Goal: Task Accomplishment & Management: Manage account settings

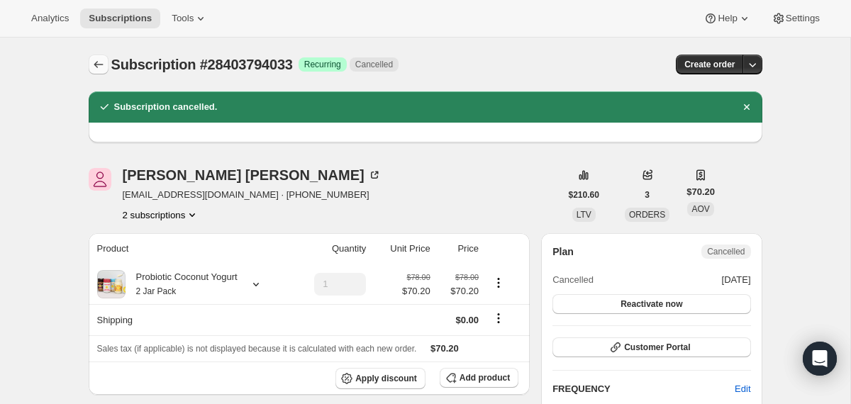
click at [106, 66] on button "Subscriptions" at bounding box center [99, 65] width 20 height 20
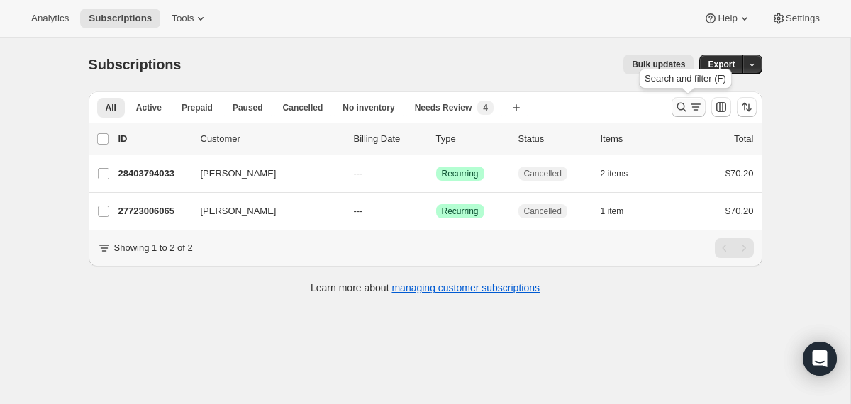
click at [679, 107] on icon "Search and filter results" at bounding box center [682, 107] width 14 height 14
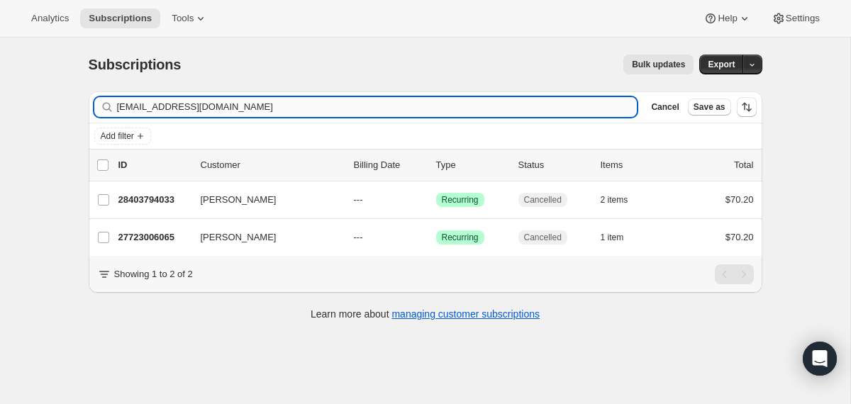
click at [380, 110] on input "[EMAIL_ADDRESS][DOMAIN_NAME]" at bounding box center [377, 107] width 521 height 20
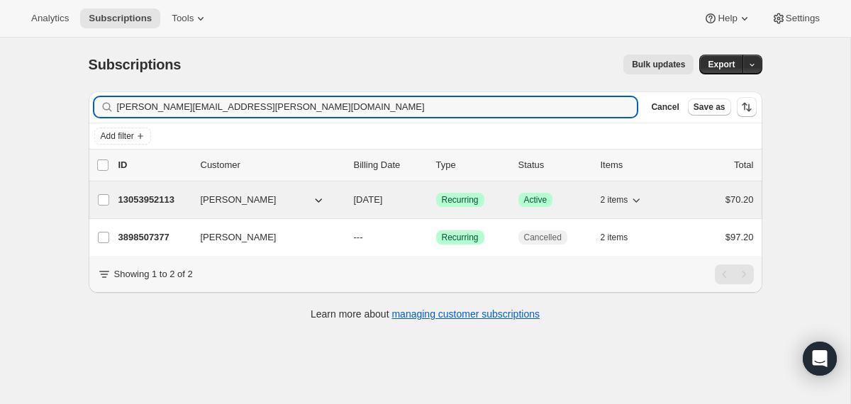
type input "[PERSON_NAME][EMAIL_ADDRESS][PERSON_NAME][DOMAIN_NAME]"
click at [347, 197] on div "13053952113 [PERSON_NAME] [DATE] Success Recurring Success Active 2 items $70.20" at bounding box center [436, 200] width 636 height 20
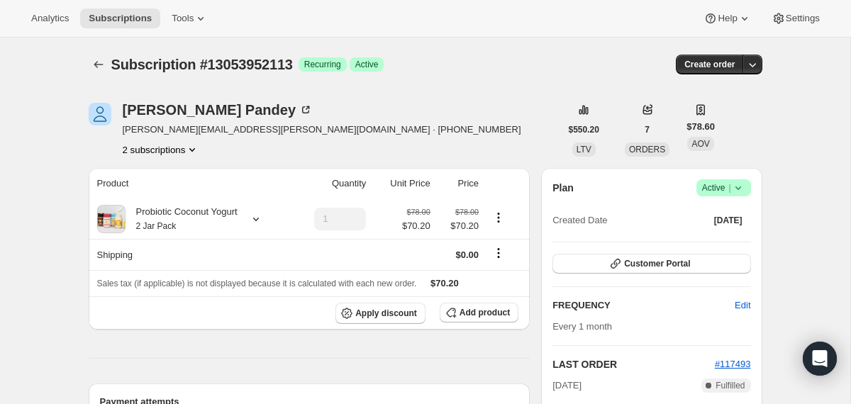
click at [737, 189] on icon at bounding box center [738, 189] width 6 height 4
click at [708, 241] on span "Cancel subscription" at bounding box center [718, 240] width 80 height 11
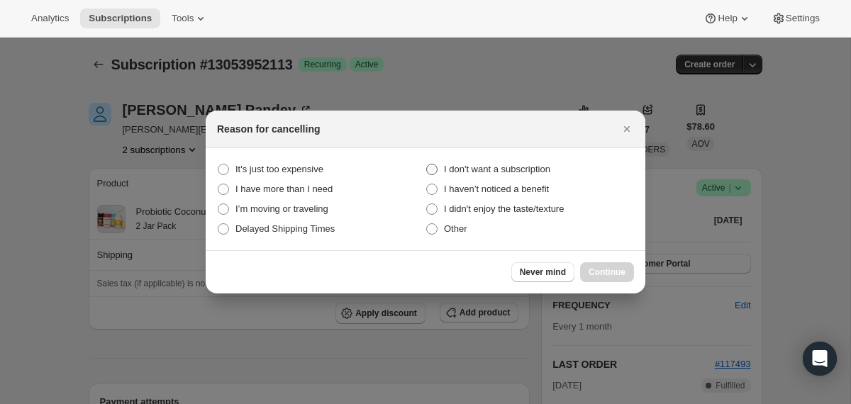
click at [538, 168] on span "I don't want a subscription" at bounding box center [497, 169] width 106 height 11
click at [427, 165] on subscription "I don't want a subscription" at bounding box center [426, 164] width 1 height 1
radio subscription "true"
click at [604, 270] on span "Continue" at bounding box center [607, 272] width 37 height 11
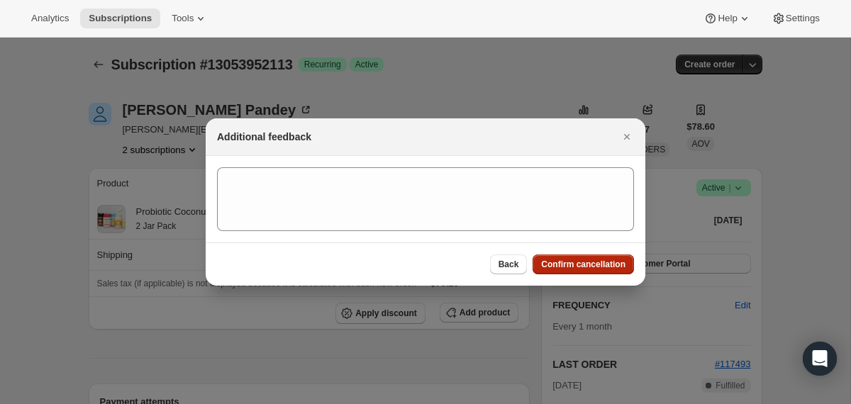
click at [604, 270] on span "Confirm cancellation" at bounding box center [583, 264] width 84 height 11
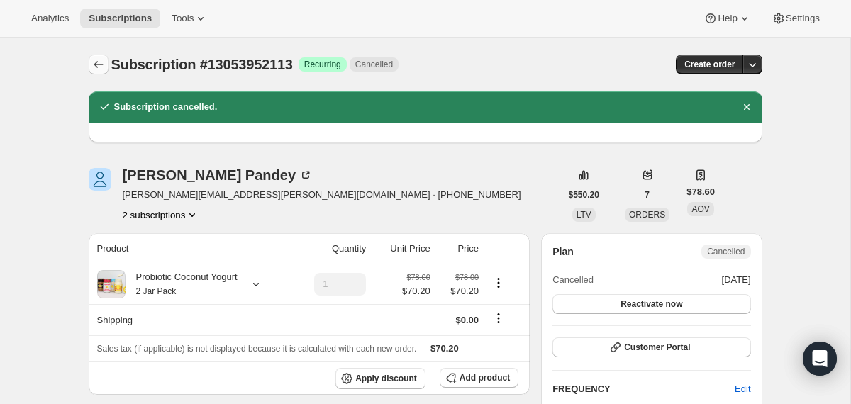
click at [99, 70] on icon "Subscriptions" at bounding box center [99, 64] width 14 height 14
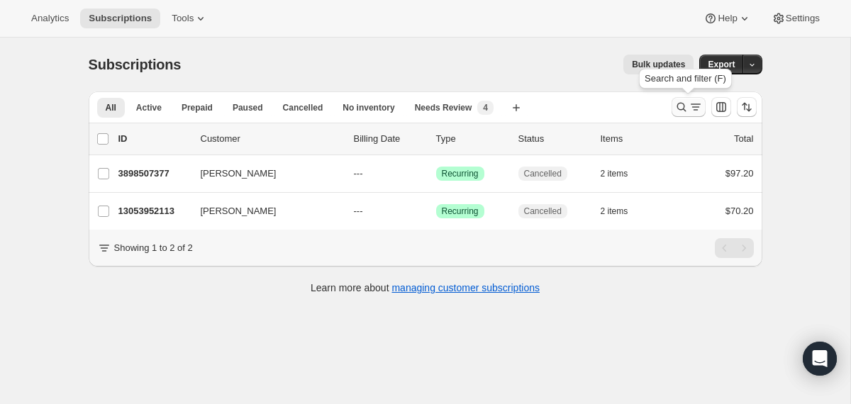
click at [687, 107] on icon "Search and filter results" at bounding box center [682, 107] width 14 height 14
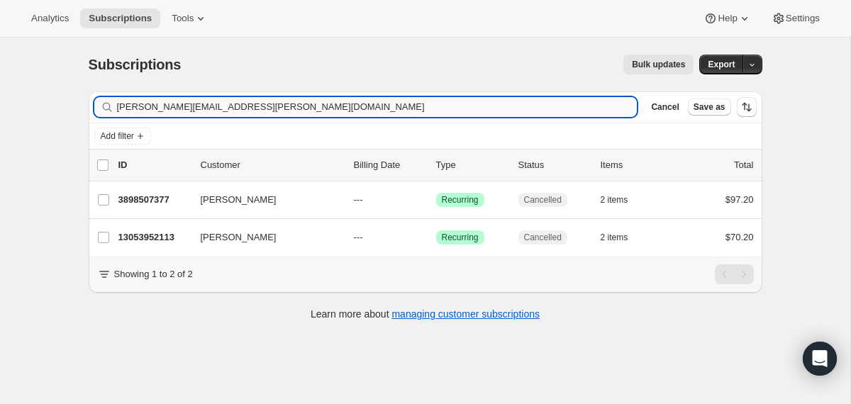
click at [506, 107] on input "[PERSON_NAME][EMAIL_ADDRESS][PERSON_NAME][DOMAIN_NAME]" at bounding box center [377, 107] width 521 height 20
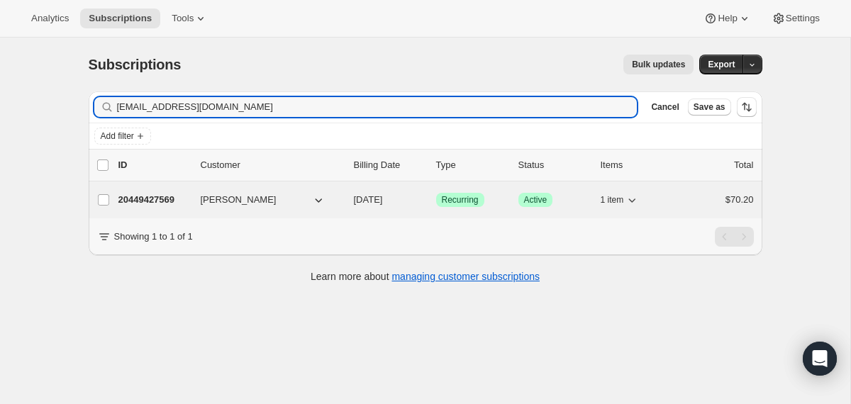
type input "[EMAIL_ADDRESS][DOMAIN_NAME]"
click at [349, 199] on div "20449427569 [PERSON_NAME] [DATE] Success Recurring Success Active 1 item $70.20" at bounding box center [436, 200] width 636 height 20
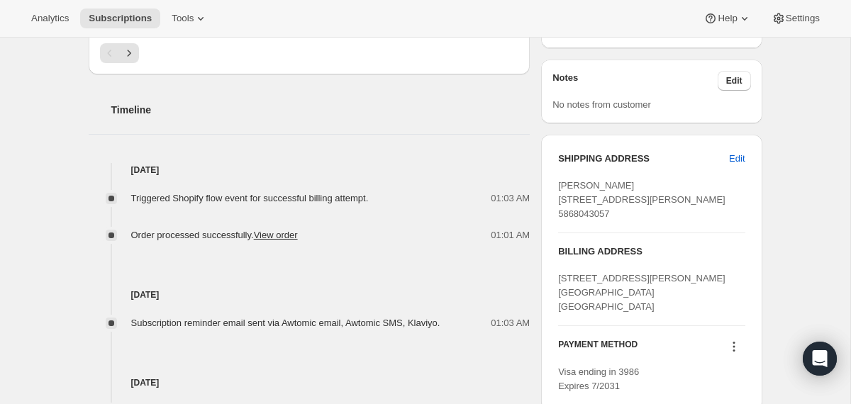
scroll to position [526, 0]
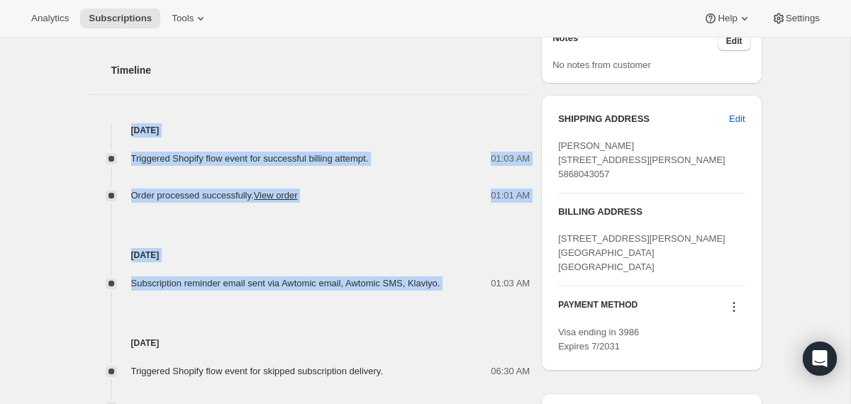
drag, startPoint x: 480, startPoint y: 290, endPoint x: 409, endPoint y: 118, distance: 185.8
click at [409, 118] on div "Timeline [DATE] Triggered Shopify flow event for successful billing attempt. 01…" at bounding box center [310, 409] width 442 height 748
copy div "[DATE] Triggered Shopify flow event for successful billing attempt. 01:03 AM Or…"
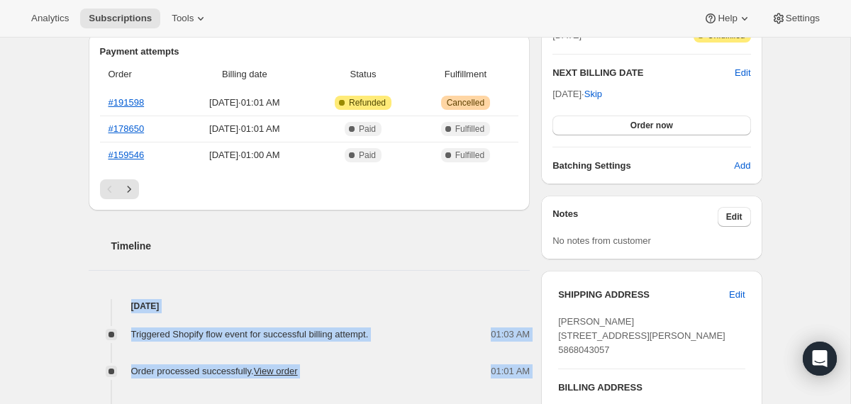
scroll to position [0, 0]
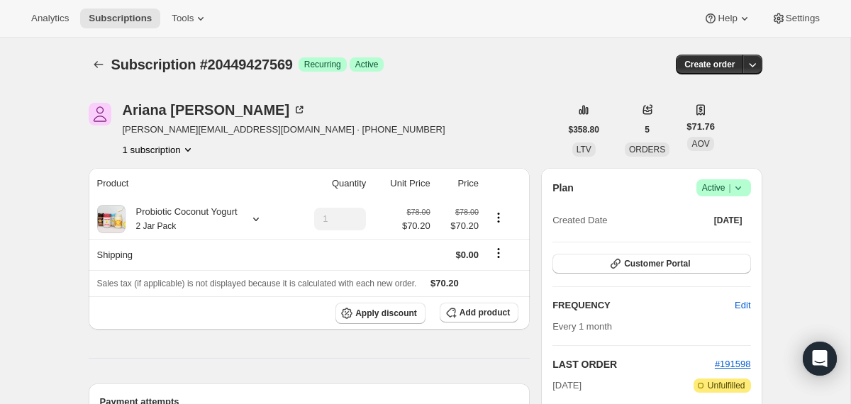
click at [732, 189] on icon at bounding box center [738, 188] width 14 height 14
click at [705, 238] on span "Cancel subscription" at bounding box center [718, 240] width 80 height 11
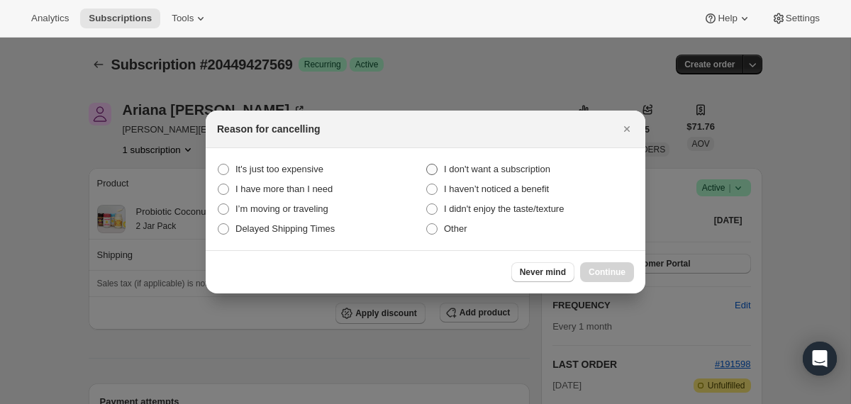
click at [501, 165] on span "I don't want a subscription" at bounding box center [497, 169] width 106 height 11
click at [427, 165] on subscription "I don't want a subscription" at bounding box center [426, 164] width 1 height 1
radio subscription "true"
click at [585, 265] on button "Continue" at bounding box center [607, 272] width 54 height 20
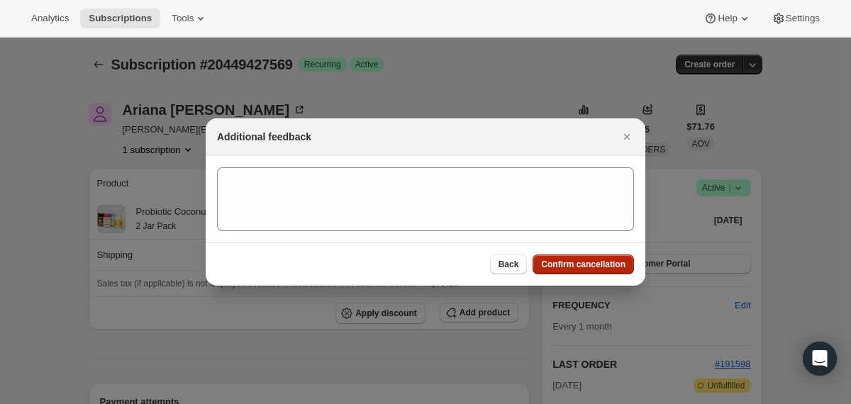
click at [585, 265] on span "Confirm cancellation" at bounding box center [583, 264] width 84 height 11
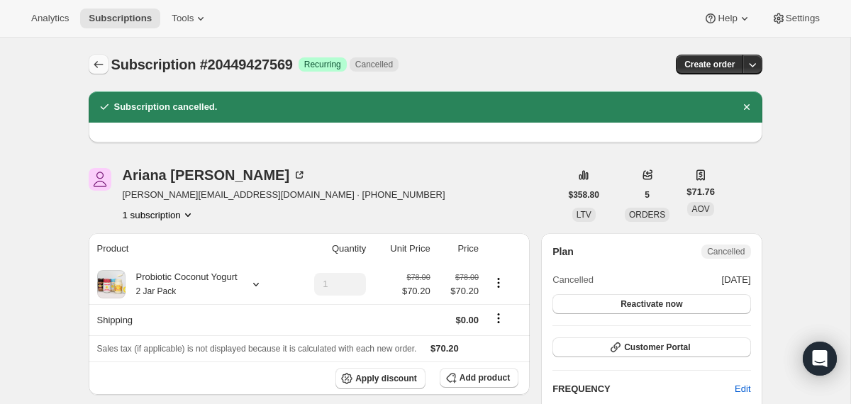
click at [101, 66] on icon "Subscriptions" at bounding box center [99, 64] width 14 height 14
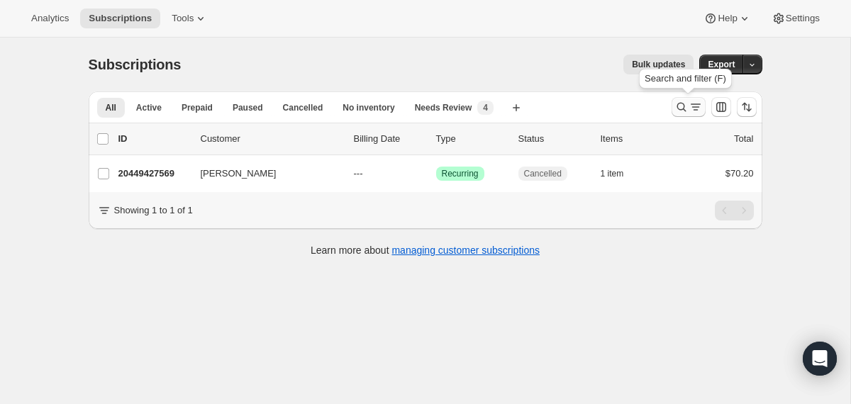
click at [680, 105] on icon "Search and filter results" at bounding box center [682, 107] width 14 height 14
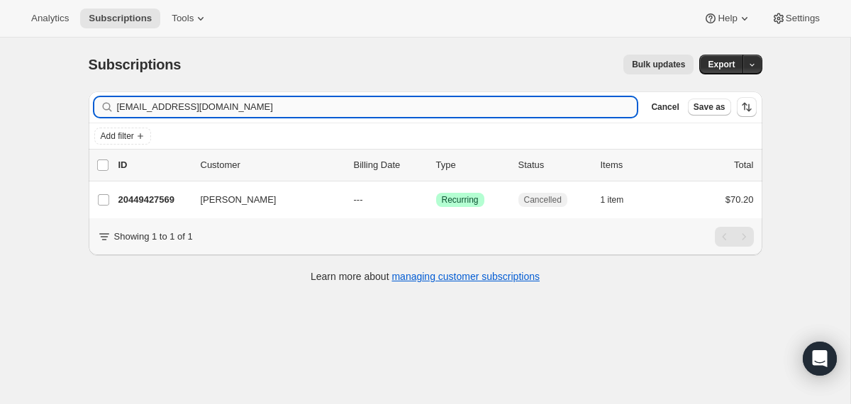
click at [480, 109] on input "[EMAIL_ADDRESS][DOMAIN_NAME]" at bounding box center [377, 107] width 521 height 20
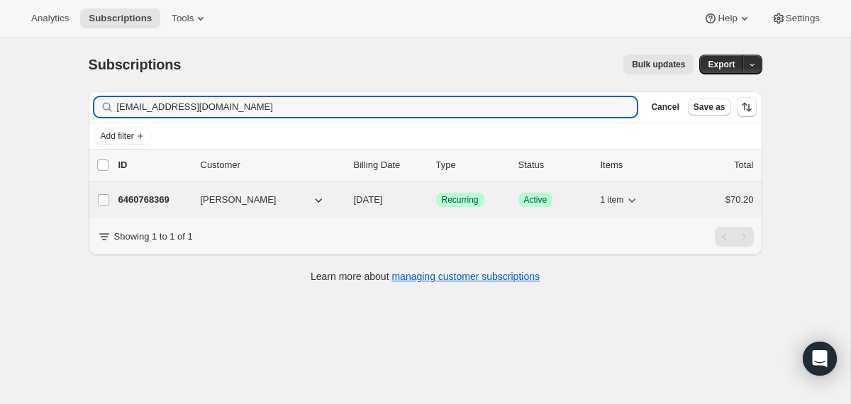
type input "[EMAIL_ADDRESS][DOMAIN_NAME]"
click at [350, 203] on div "6460768369 [PERSON_NAME] [DATE] Success Recurring Success Active 1 item $70.20" at bounding box center [436, 200] width 636 height 20
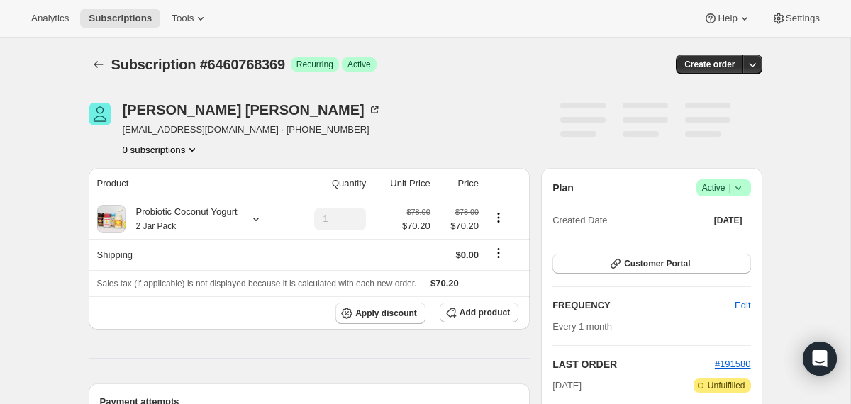
click at [740, 186] on icon at bounding box center [738, 188] width 14 height 14
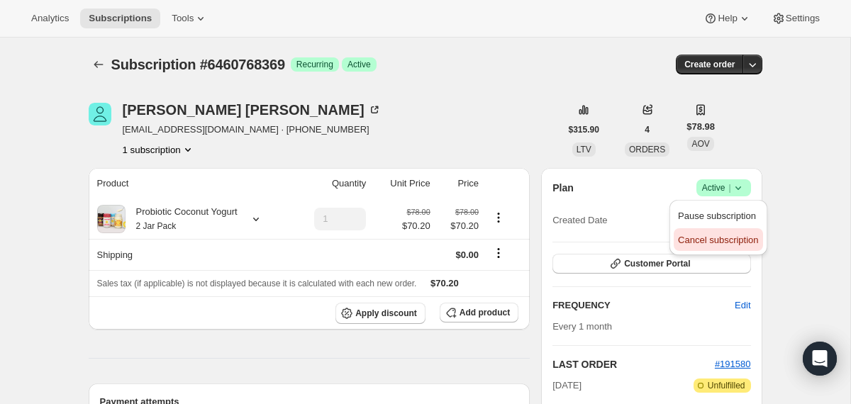
click at [714, 245] on span "Cancel subscription" at bounding box center [718, 240] width 80 height 14
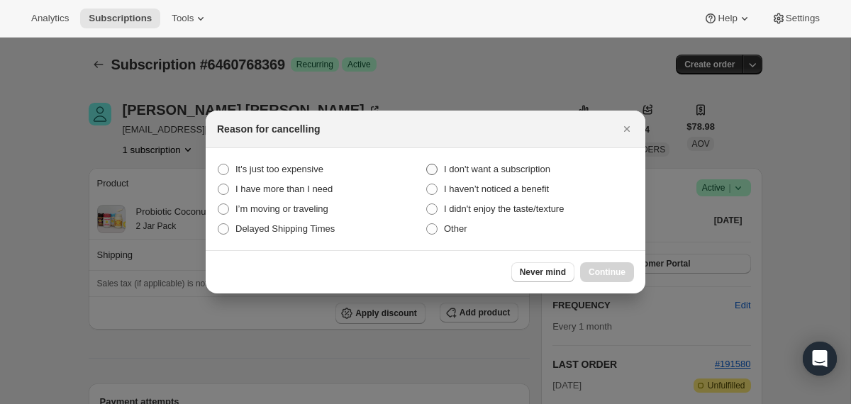
click at [508, 166] on span "I don't want a subscription" at bounding box center [497, 169] width 106 height 11
click at [427, 165] on subscription "I don't want a subscription" at bounding box center [426, 164] width 1 height 1
radio subscription "true"
click at [598, 273] on span "Continue" at bounding box center [607, 272] width 37 height 11
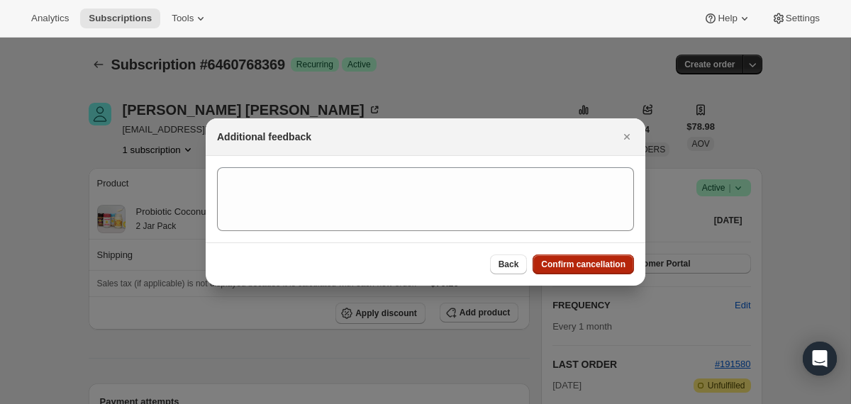
click at [594, 269] on span "Confirm cancellation" at bounding box center [583, 264] width 84 height 11
